Goal: Find contact information: Find contact information

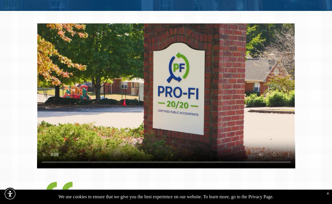
scroll to position [117, 0]
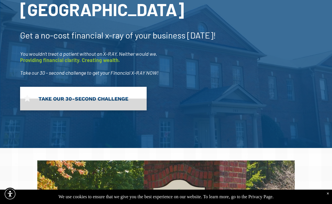
click at [101, 93] on span "TAKE OUR 30-SECOND CHALLENGE" at bounding box center [83, 99] width 94 height 12
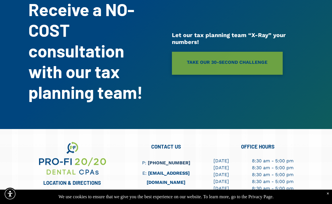
scroll to position [1772, 0]
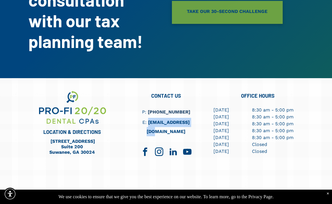
drag, startPoint x: 198, startPoint y: 78, endPoint x: 147, endPoint y: 78, distance: 51.3
click at [147, 118] on h6 "E: info@profi2020.com" at bounding box center [165, 127] width 81 height 18
copy link "[EMAIL_ADDRESS][DOMAIN_NAME]"
